Goal: Task Accomplishment & Management: Use online tool/utility

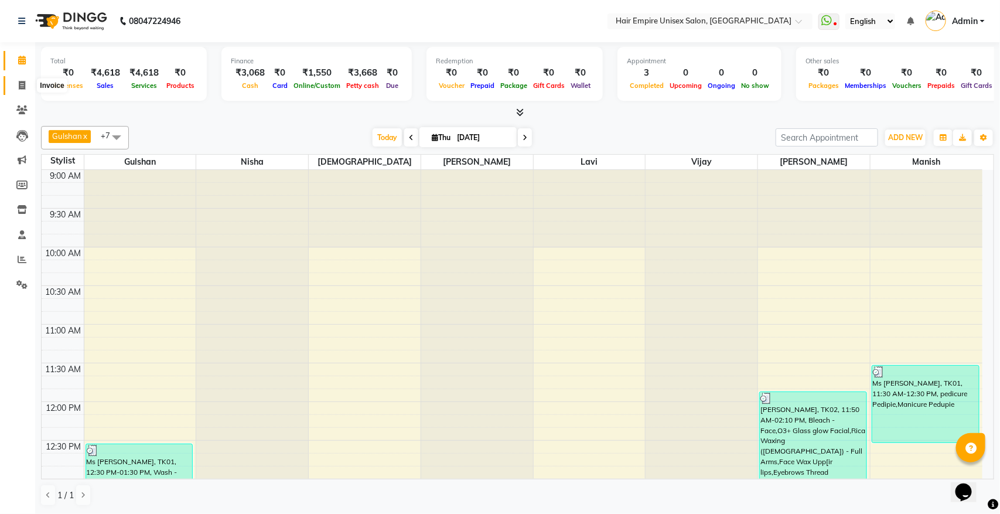
click at [25, 82] on icon at bounding box center [22, 85] width 6 height 9
select select "service"
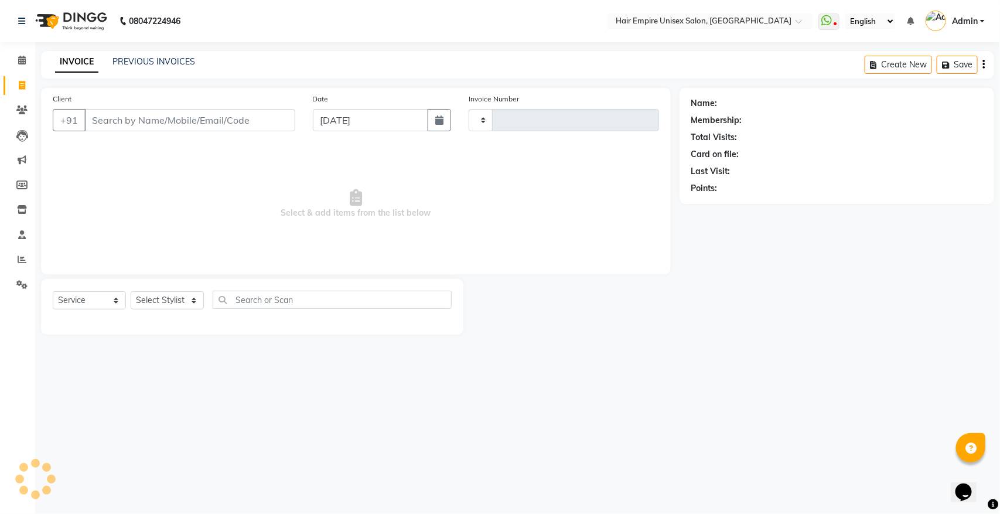
type input "1900"
select select "5055"
type input "n"
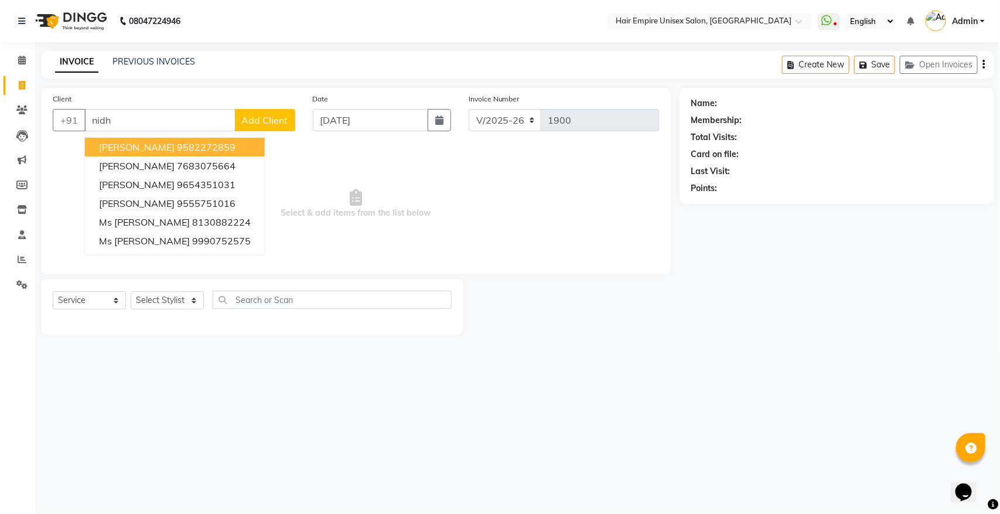
click at [194, 151] on ngb-highlight "9582272859" at bounding box center [206, 147] width 59 height 12
type input "9582272859"
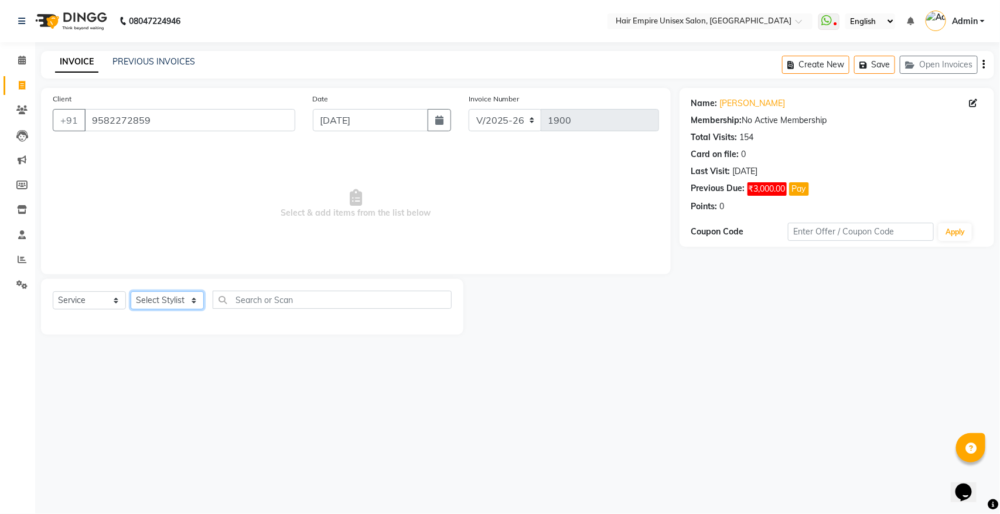
click at [159, 305] on select "Select Stylist [PERSON_NAME] [PERSON_NAME] [PERSON_NAME] [PERSON_NAME] Nisha [P…" at bounding box center [167, 300] width 73 height 18
select select "89725"
click at [131, 291] on select "Select Stylist [PERSON_NAME] [PERSON_NAME] [PERSON_NAME] [PERSON_NAME] Nisha [P…" at bounding box center [167, 300] width 73 height 18
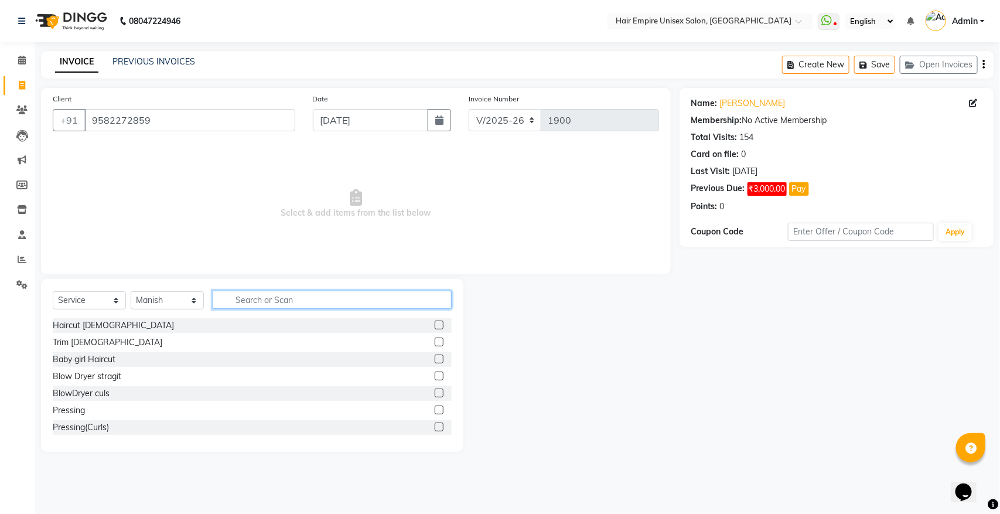
click at [299, 300] on input "text" at bounding box center [332, 300] width 239 height 18
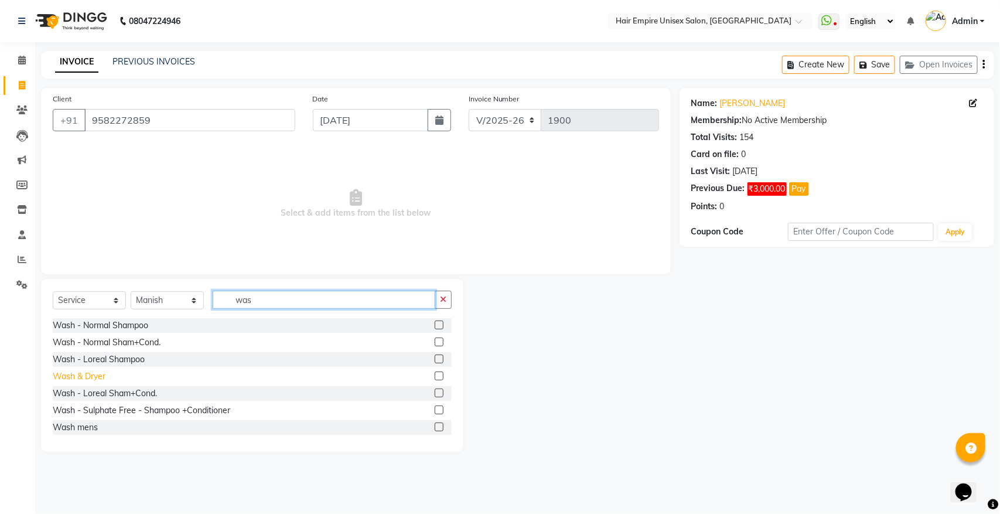
type input "was"
click at [88, 373] on div "Wash & Dryer" at bounding box center [79, 376] width 53 height 12
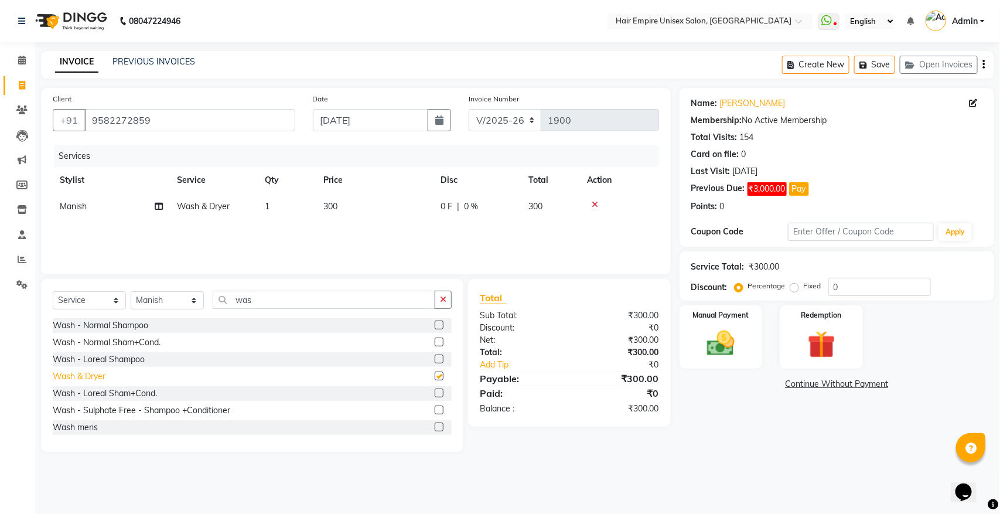
checkbox input "false"
click at [444, 206] on span "0 F" at bounding box center [447, 206] width 12 height 12
select select "89725"
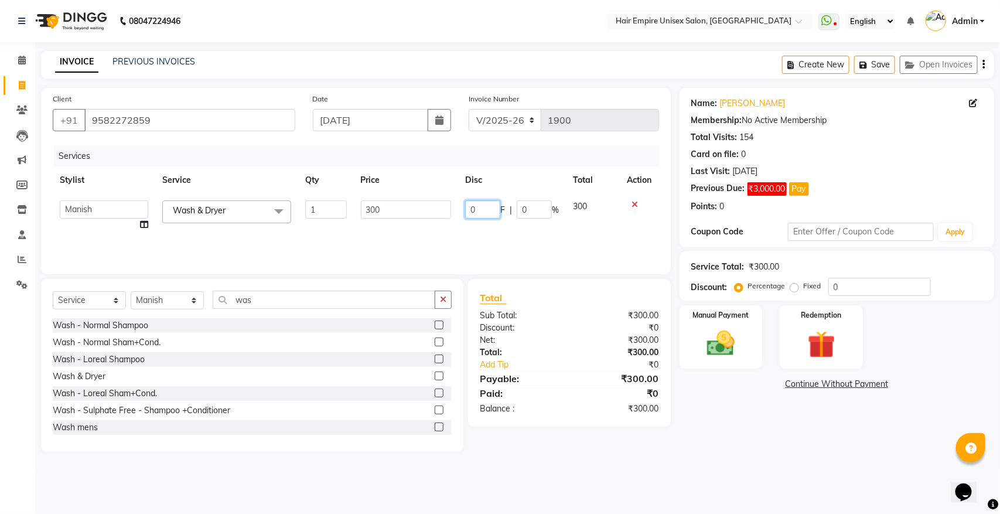
click at [490, 208] on input "0" at bounding box center [482, 209] width 35 height 18
type input "50"
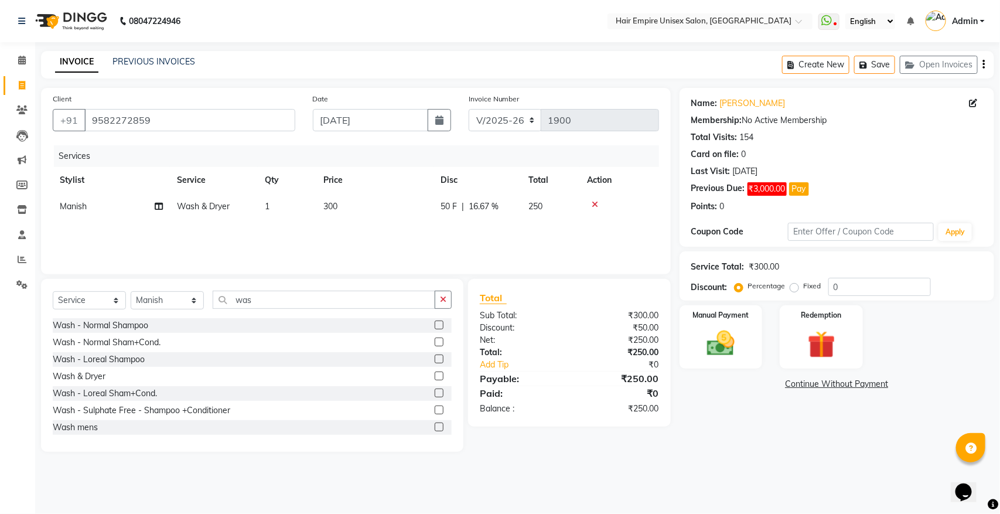
click at [540, 274] on div "Client [PHONE_NUMBER] Date [DATE] Invoice Number V/2025 V/[PHONE_NUMBER] Servic…" at bounding box center [356, 181] width 630 height 186
click at [722, 323] on div "Manual Payment" at bounding box center [721, 337] width 87 height 66
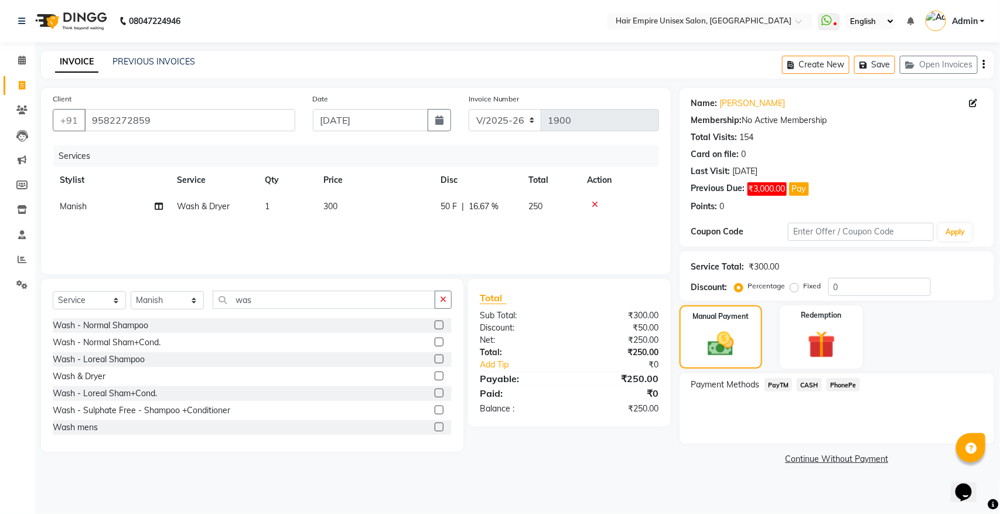
click at [780, 386] on span "PayTM" at bounding box center [779, 384] width 28 height 13
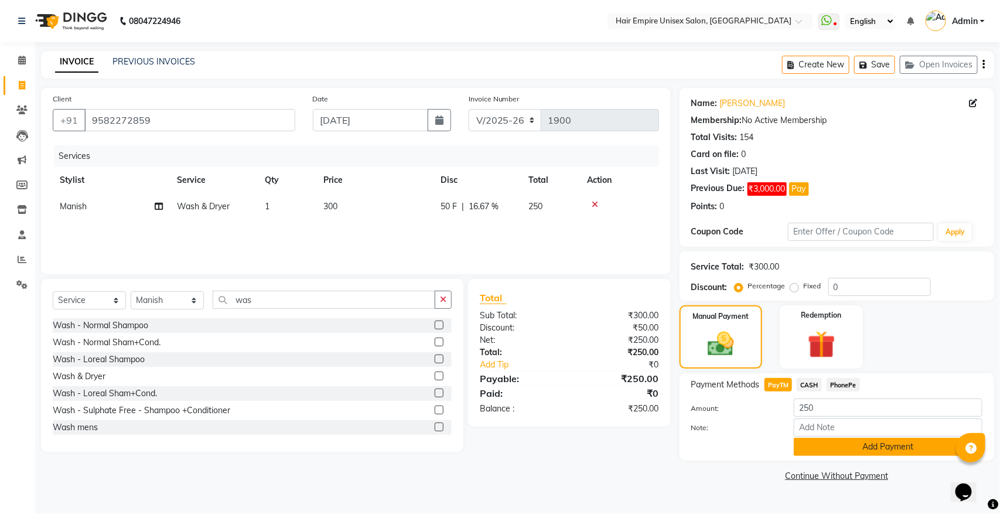
click at [840, 441] on button "Add Payment" at bounding box center [888, 447] width 189 height 18
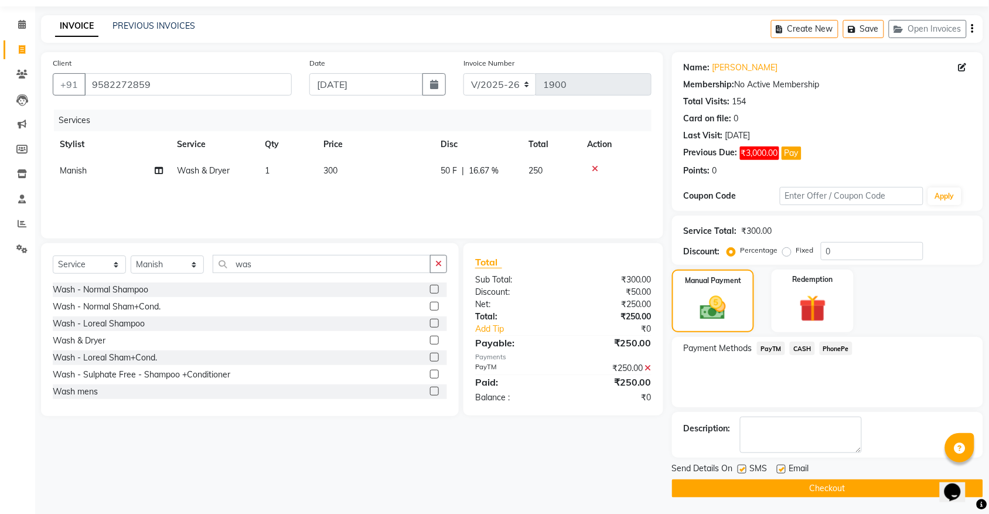
scroll to position [38, 0]
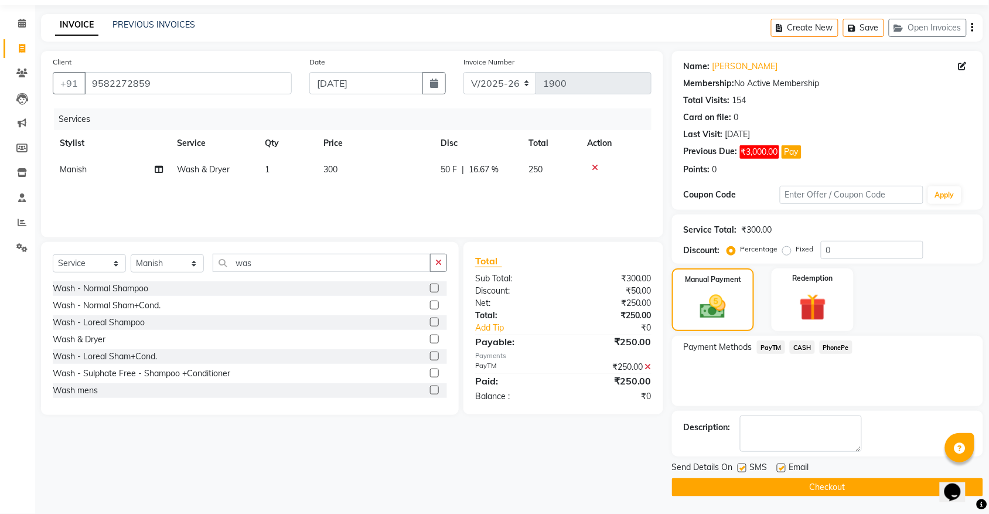
click at [837, 483] on button "Checkout" at bounding box center [827, 487] width 311 height 18
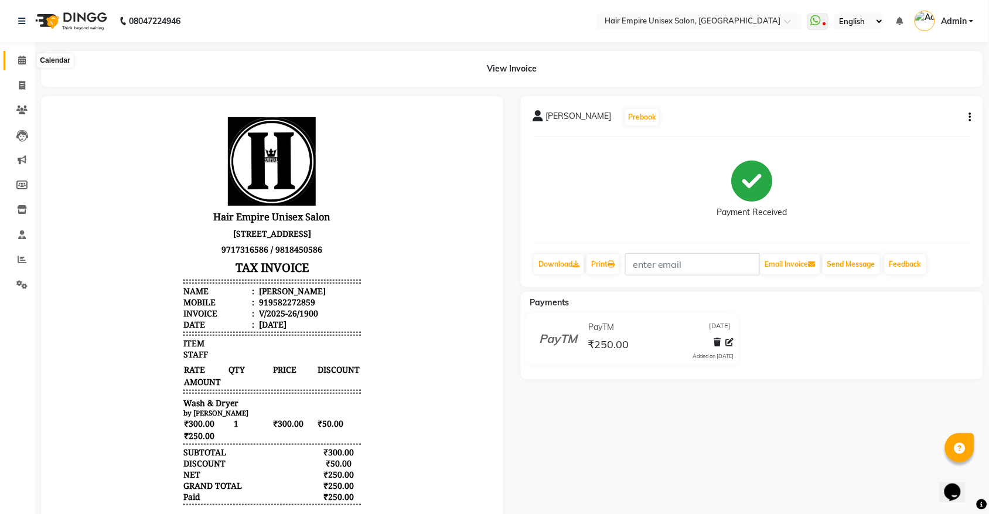
click at [25, 64] on icon at bounding box center [22, 60] width 8 height 9
